Goal: Information Seeking & Learning: Learn about a topic

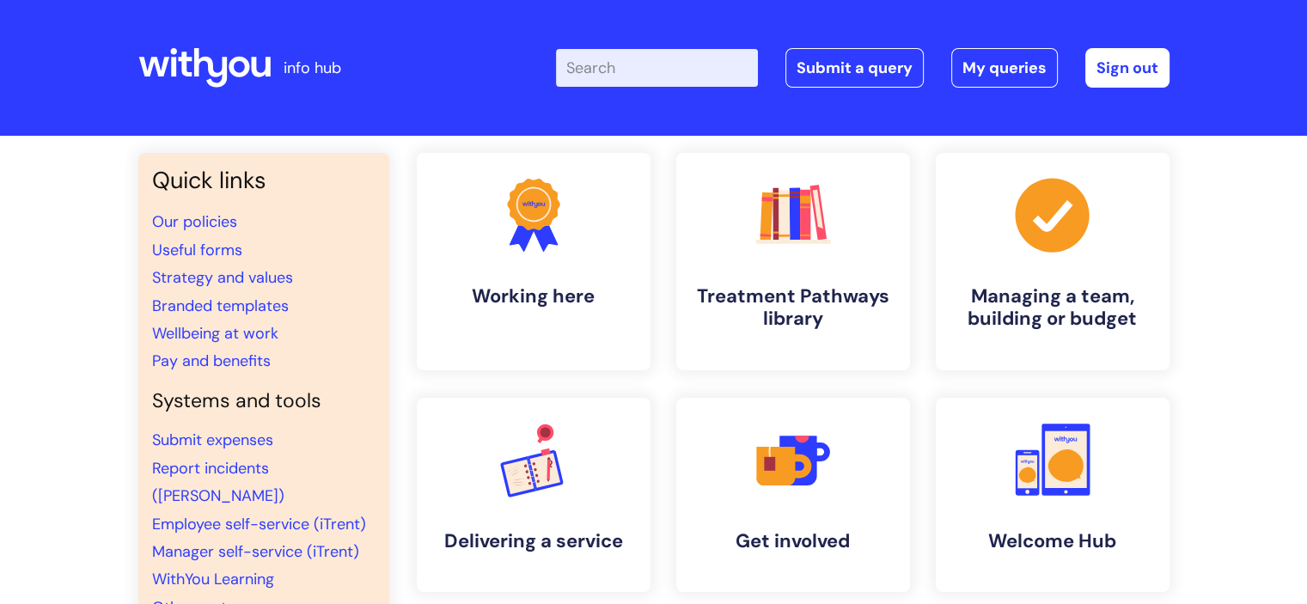
click at [661, 68] on input "Enter your search term here..." at bounding box center [657, 68] width 202 height 38
type input "psi"
click button "Search" at bounding box center [0, 0] width 0 height 0
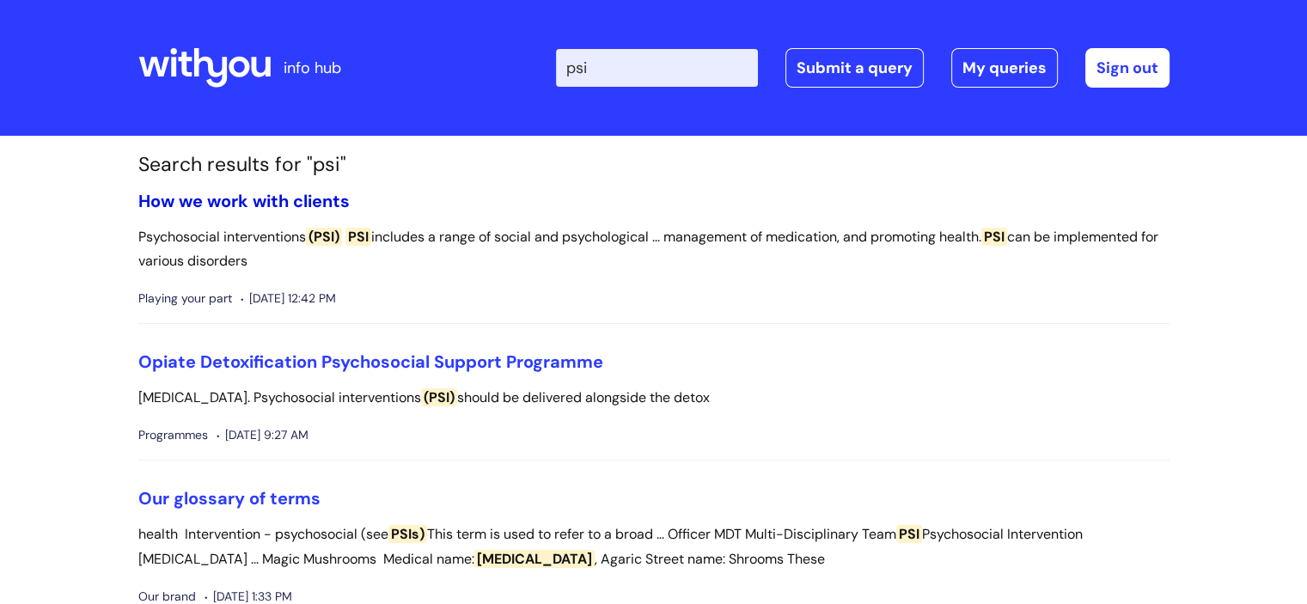
click at [282, 205] on link "How we work with clients" at bounding box center [243, 201] width 211 height 22
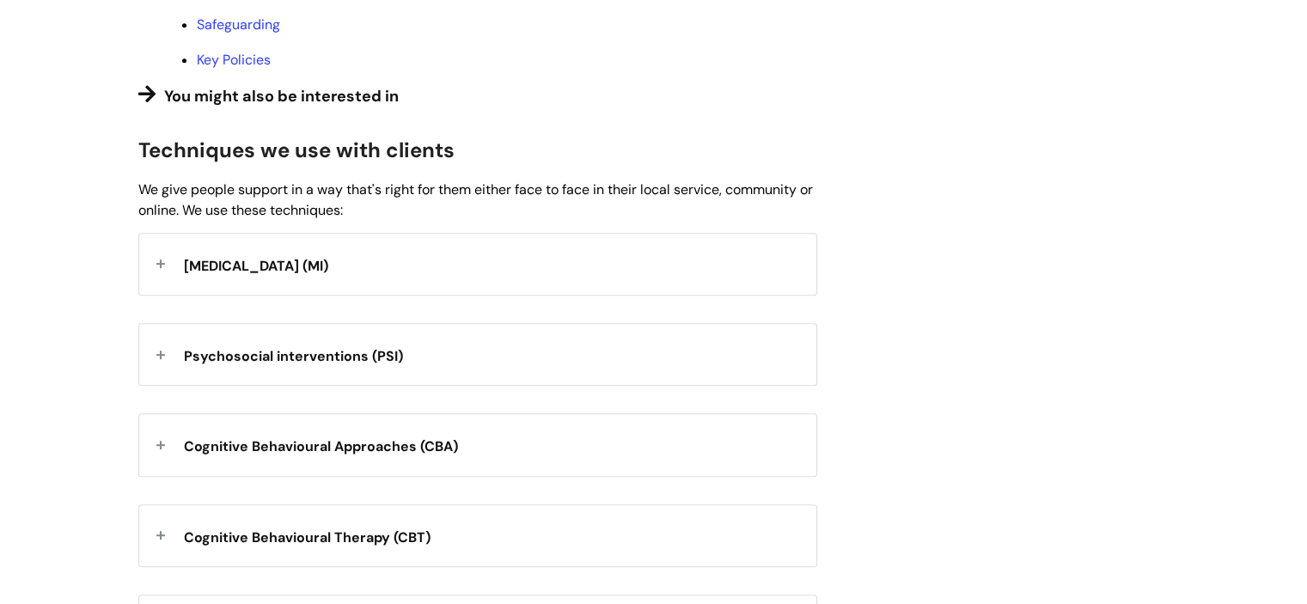
scroll to position [835, 0]
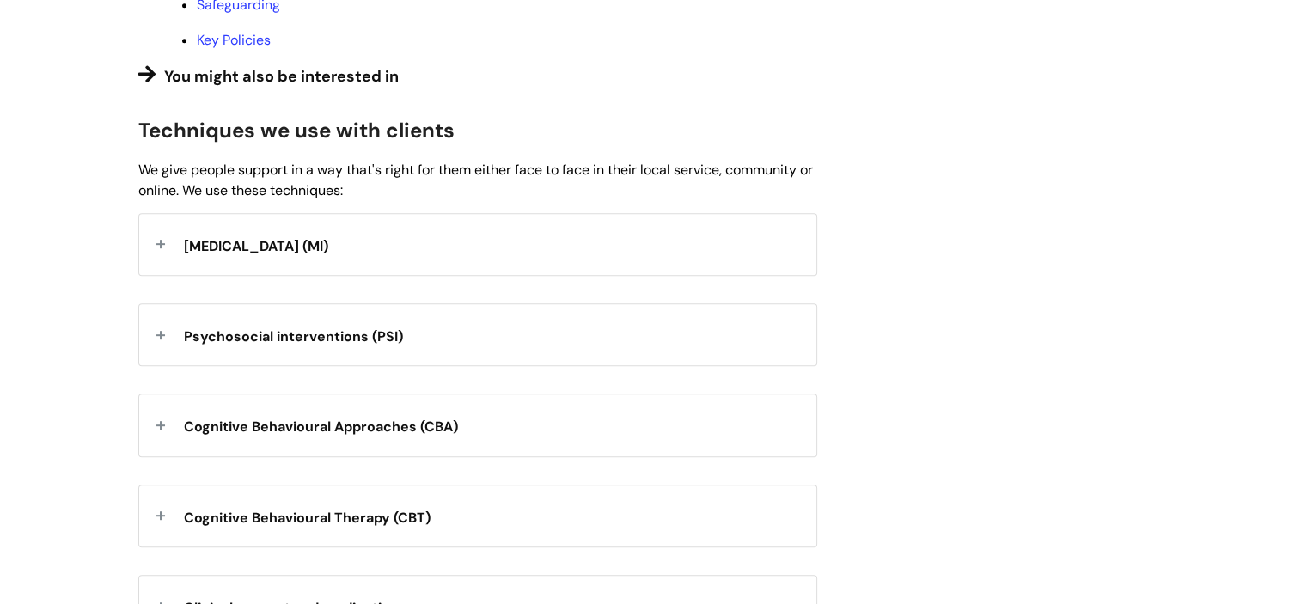
click at [587, 365] on div "Psychosocial interventions (PSI)" at bounding box center [477, 334] width 677 height 61
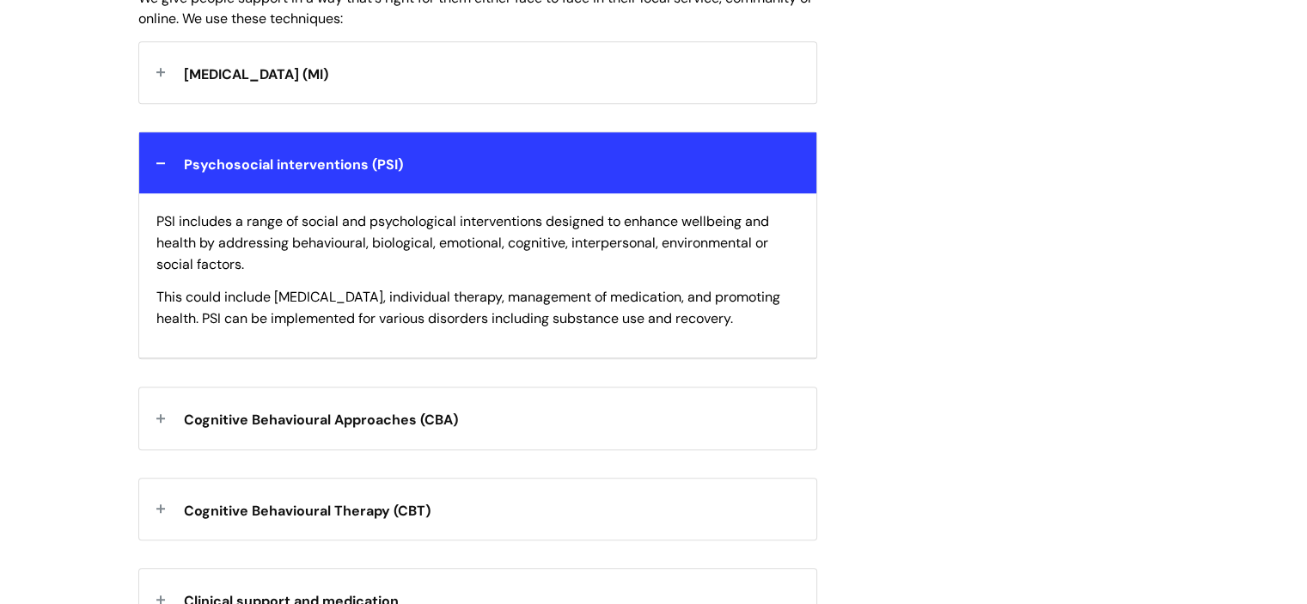
scroll to position [1028, 0]
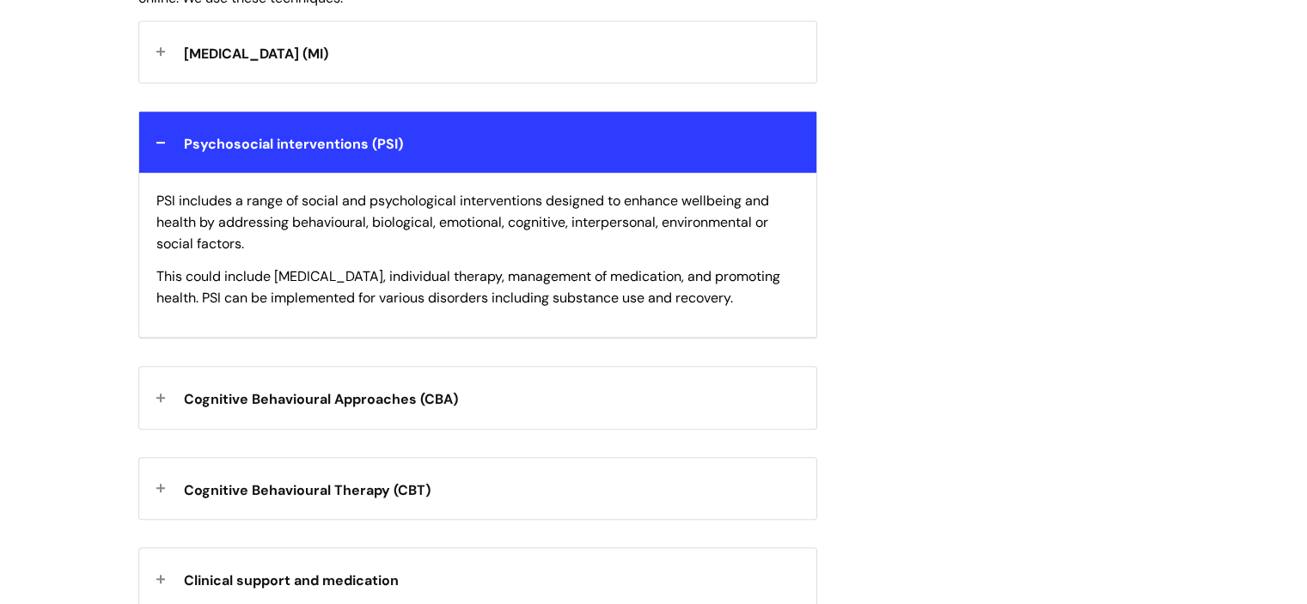
click at [278, 408] on span "Cognitive Behavioural Approaches (CBA)" at bounding box center [321, 399] width 274 height 18
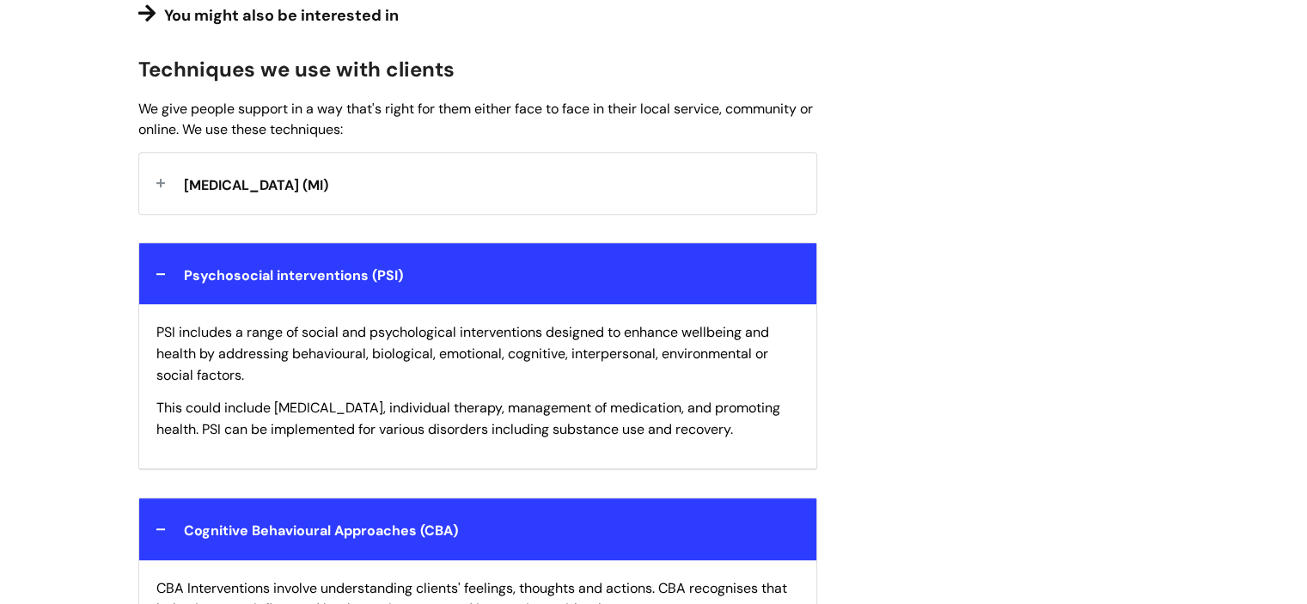
scroll to position [886, 0]
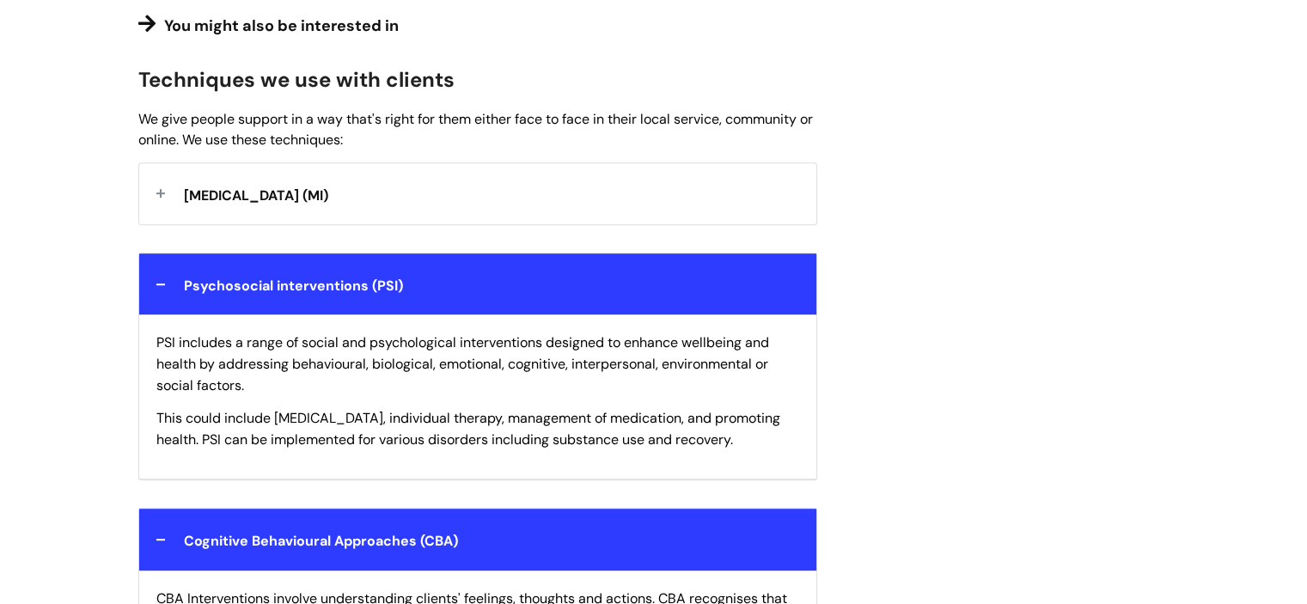
click at [706, 257] on div "We want to see a world where anyone seeking help feels welcome , not judged, an…" at bounding box center [477, 445] width 679 height 2012
click at [697, 216] on div "Motivational interviewing (MI)" at bounding box center [477, 193] width 677 height 61
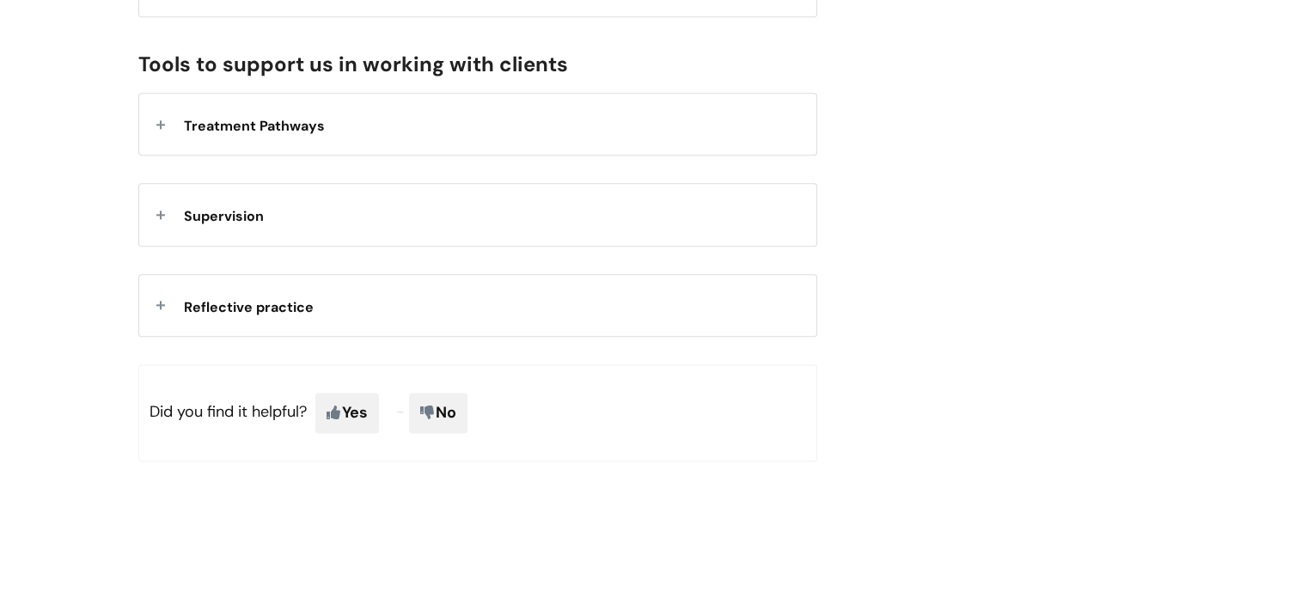
scroll to position [2085, 0]
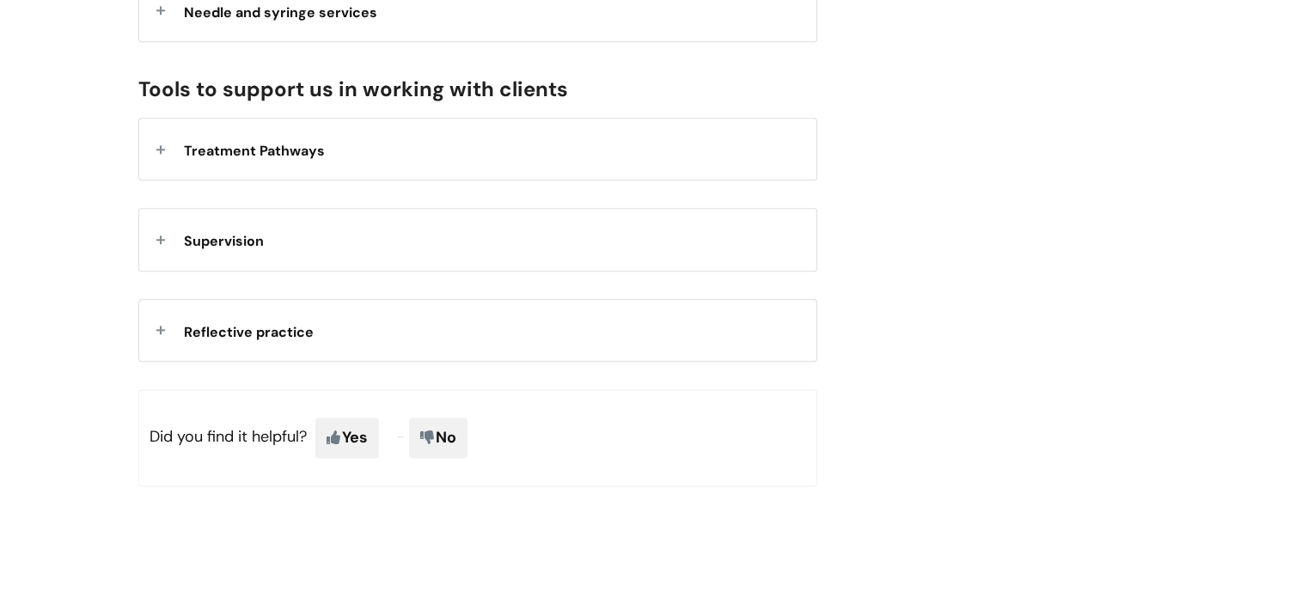
click at [467, 267] on div "Supervision" at bounding box center [477, 239] width 677 height 61
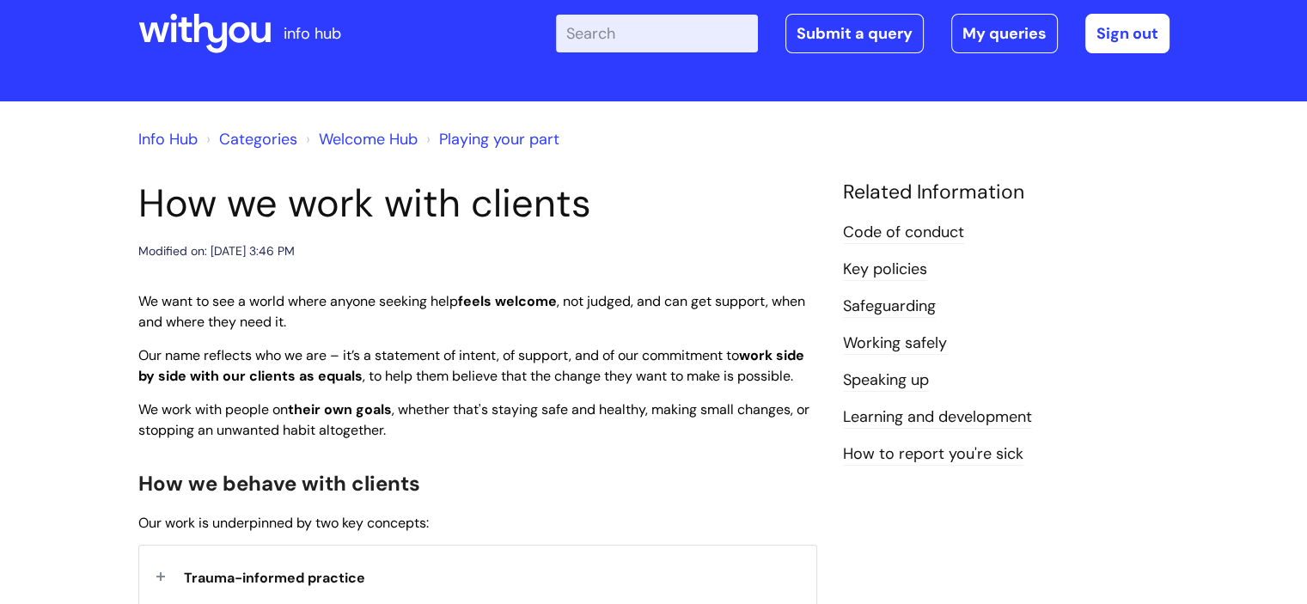
scroll to position [27, 0]
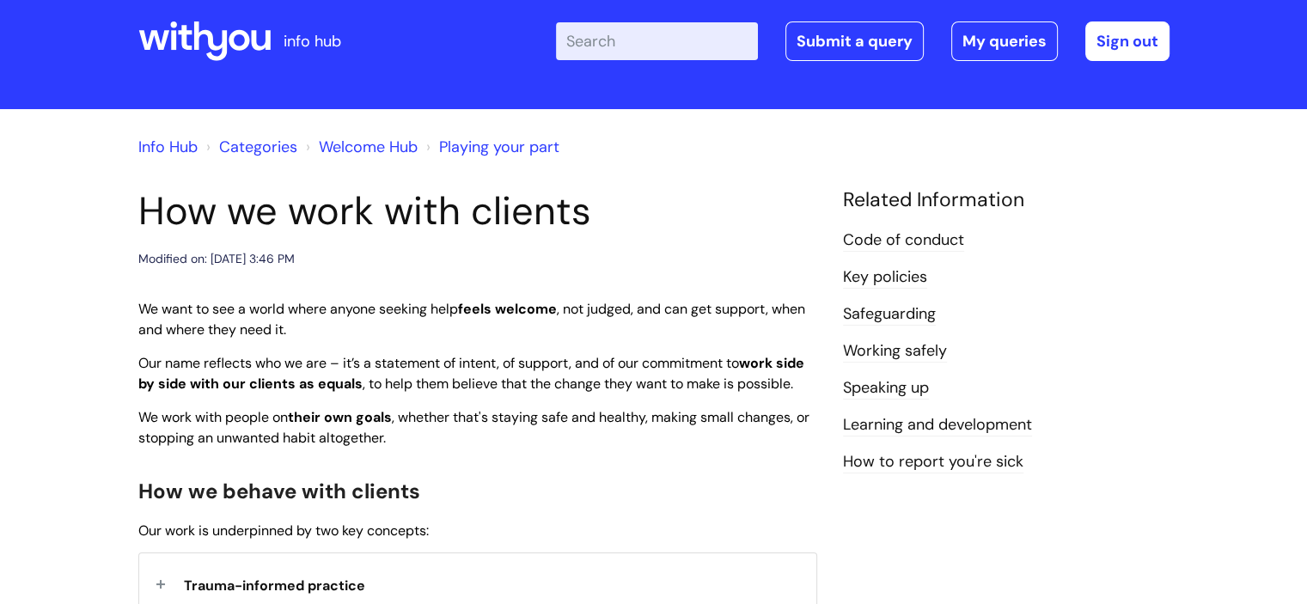
click at [665, 20] on div "Enter your search term here... Search Submit a query My queries Welcome Benedic…" at bounding box center [781, 41] width 775 height 101
click at [656, 37] on input "Enter your search term here..." at bounding box center [657, 41] width 202 height 38
type input "sds"
click button "Search" at bounding box center [0, 0] width 0 height 0
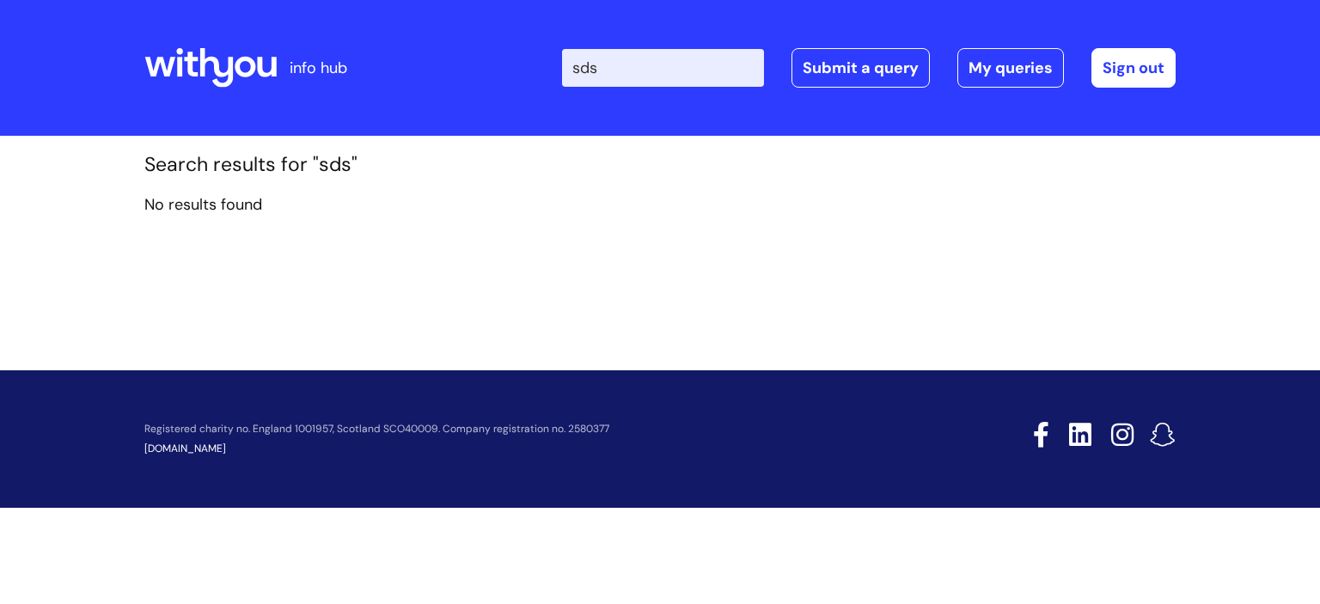
click at [625, 64] on input "sds" at bounding box center [663, 68] width 202 height 38
type input "s"
